Goal: Transaction & Acquisition: Obtain resource

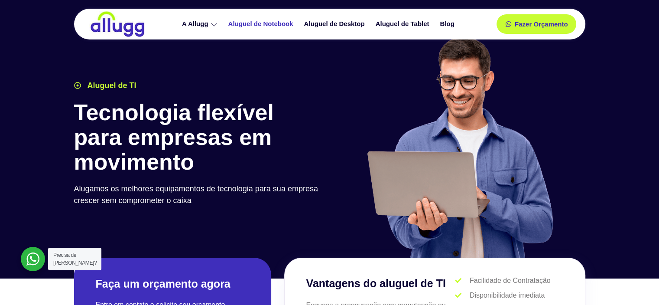
click at [260, 24] on link "Aluguel de Notebook" at bounding box center [262, 23] width 76 height 15
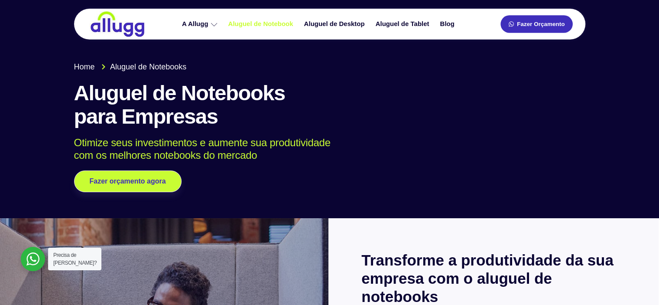
click at [546, 22] on span "Fazer Orçamento" at bounding box center [541, 24] width 48 height 6
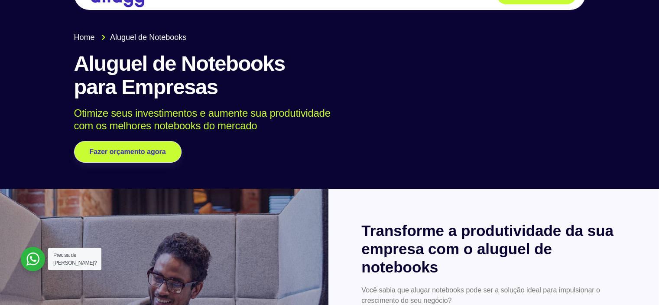
scroll to position [87, 0]
